Goal: Task Accomplishment & Management: Manage account settings

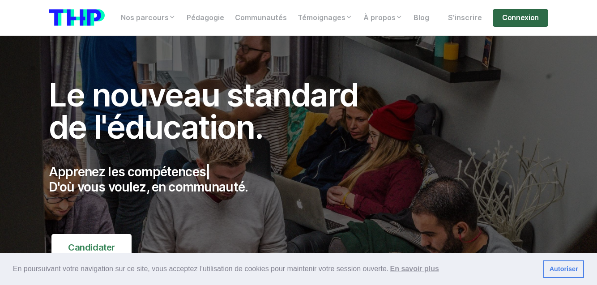
click at [505, 21] on link "Connexion" at bounding box center [520, 18] width 55 height 18
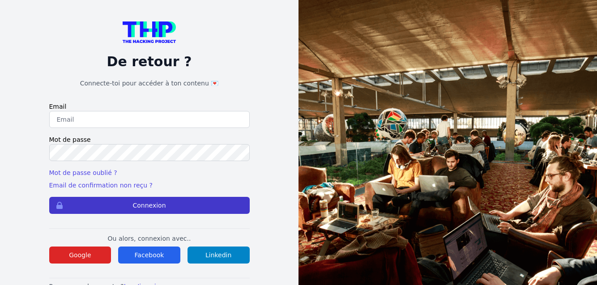
type input "anais_r1b@hotmail.fr"
click at [147, 205] on button "Connexion" at bounding box center [149, 205] width 200 height 17
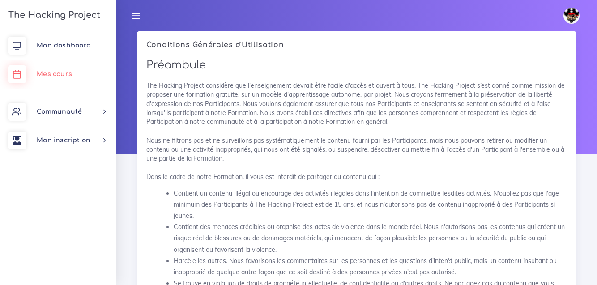
click at [56, 74] on span "Mes cours" at bounding box center [54, 74] width 35 height 7
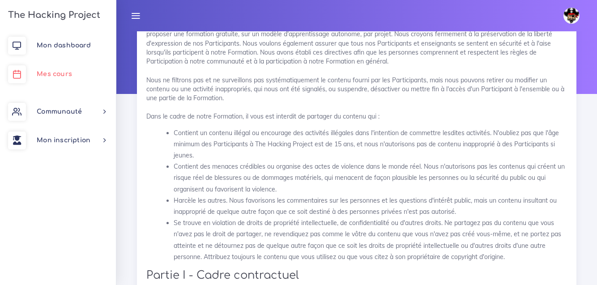
scroll to position [62, 0]
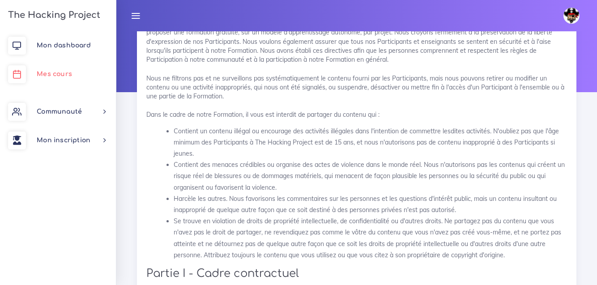
click at [57, 73] on span "Mes cours" at bounding box center [54, 74] width 35 height 7
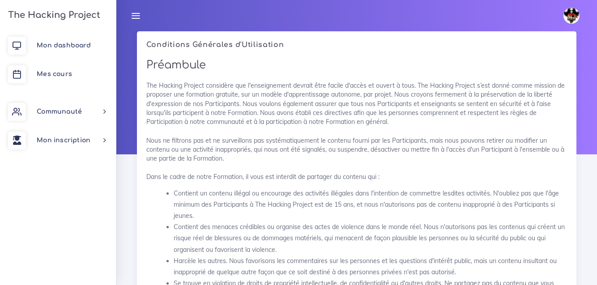
click at [137, 13] on icon at bounding box center [136, 16] width 10 height 10
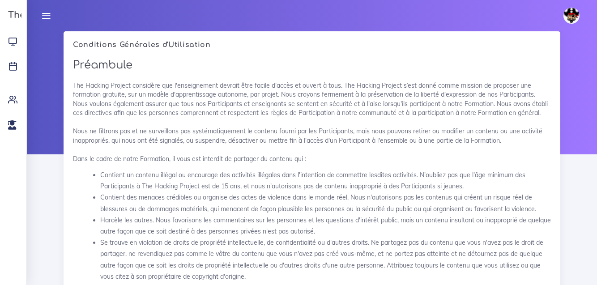
click at [124, 19] on div "Anais Éditer profil Lier son compte Zone à risques Déconnexion" at bounding box center [312, 15] width 554 height 31
